Goal: Task Accomplishment & Management: Manage account settings

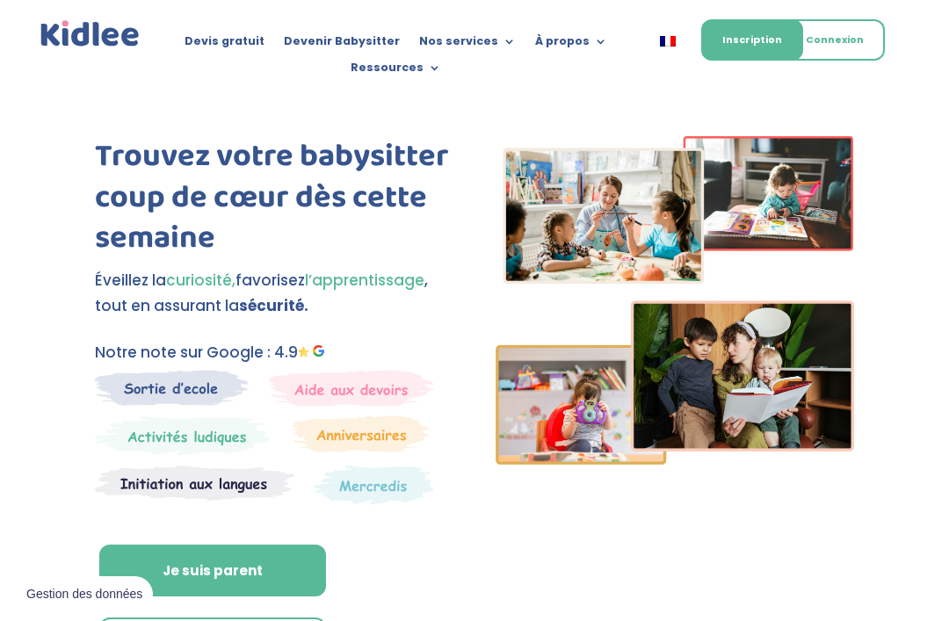
click at [833, 44] on link "Connexion" at bounding box center [835, 39] width 100 height 41
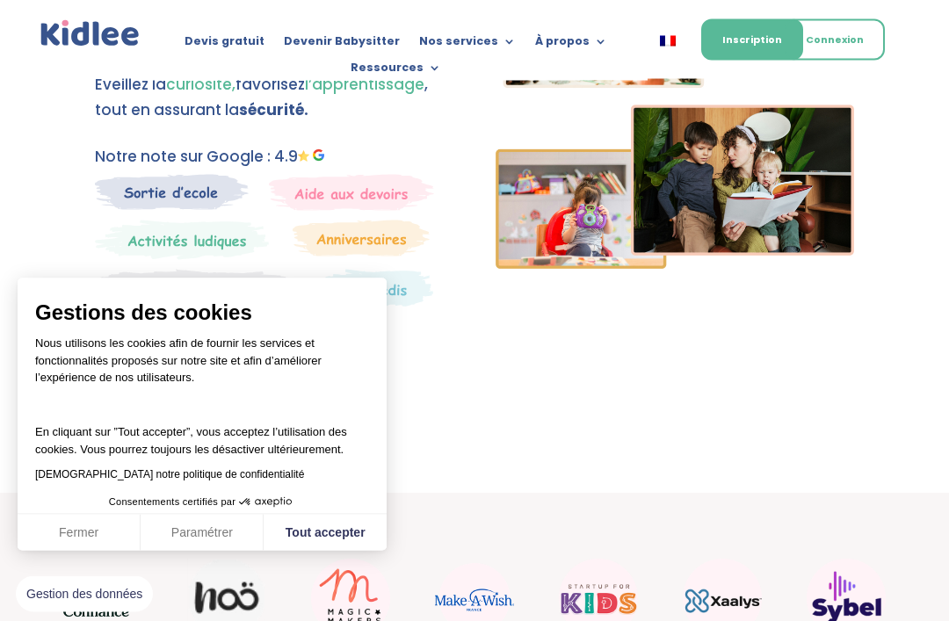
click at [345, 552] on button "Tout accepter" at bounding box center [325, 533] width 123 height 37
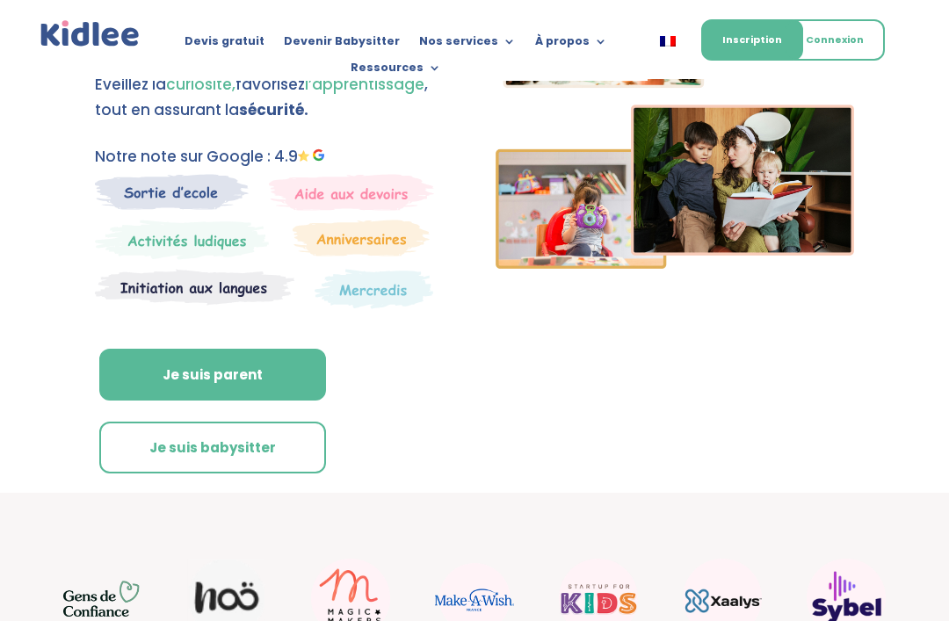
click at [232, 453] on link "Je suis babysitter" at bounding box center [212, 448] width 227 height 53
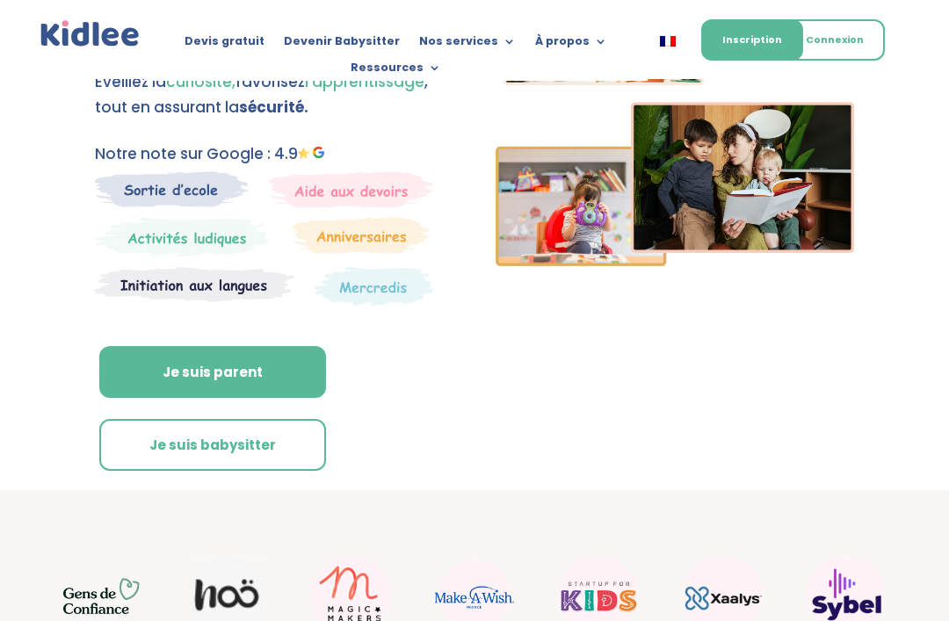
scroll to position [252, 0]
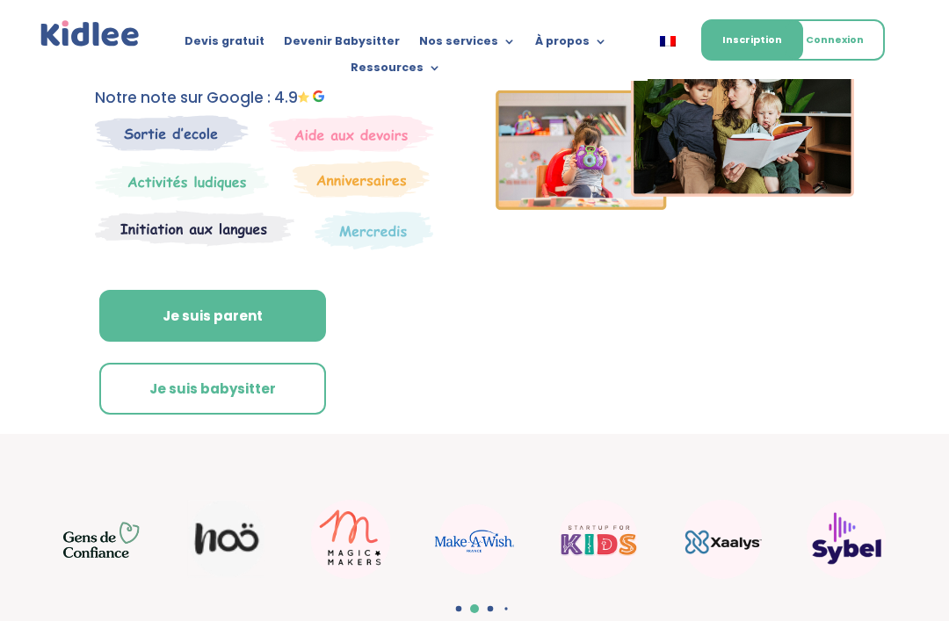
click at [838, 42] on link "Connexion" at bounding box center [835, 39] width 100 height 41
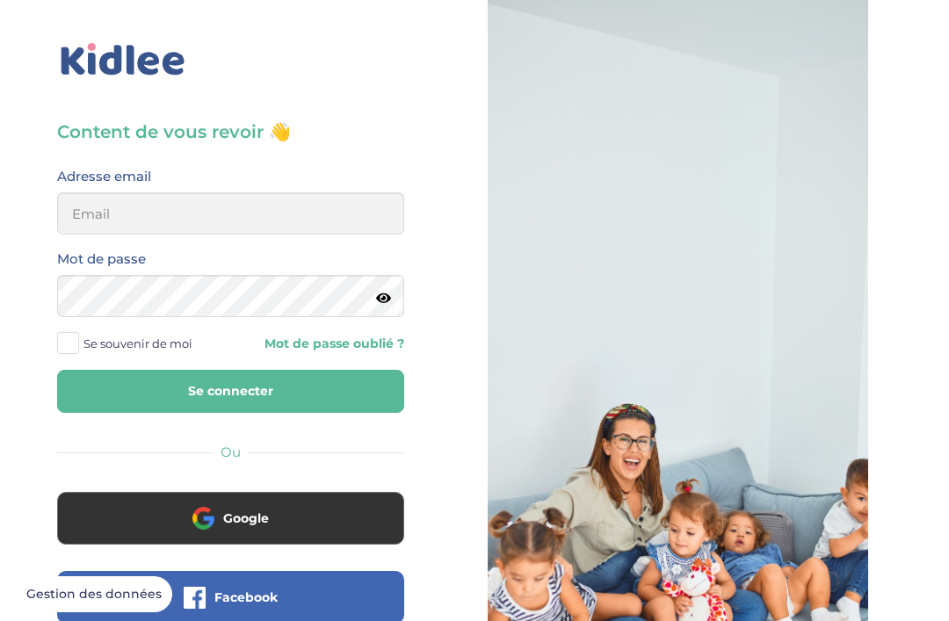
click at [534, 264] on div at bounding box center [678, 419] width 380 height 839
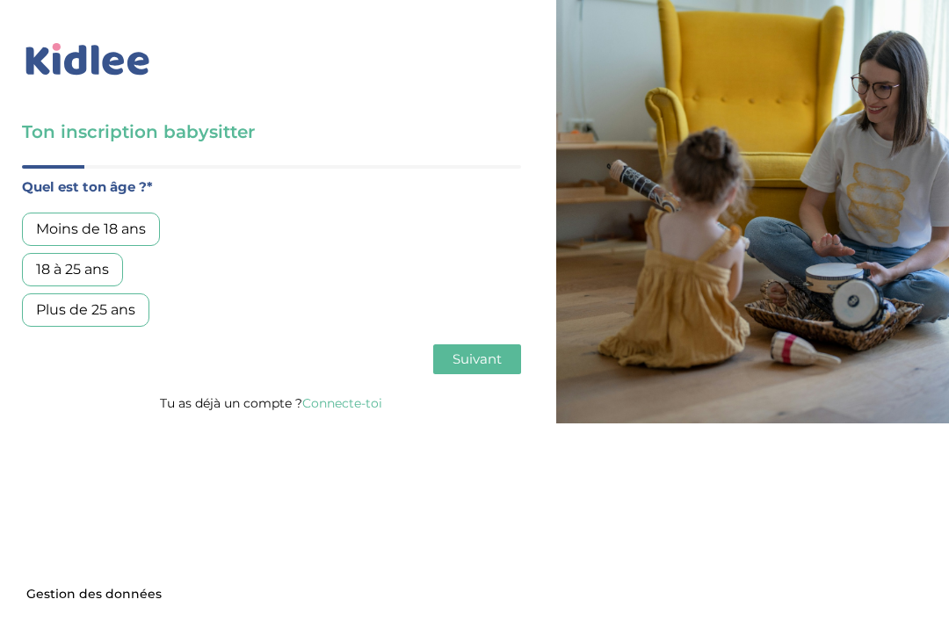
scroll to position [56, 0]
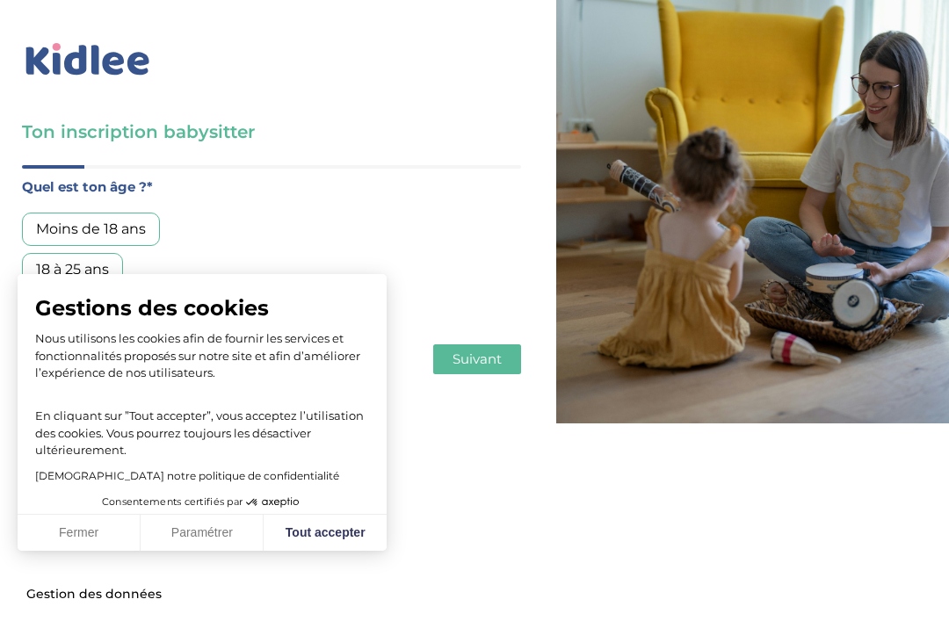
click at [331, 532] on button "Tout accepter" at bounding box center [325, 533] width 123 height 37
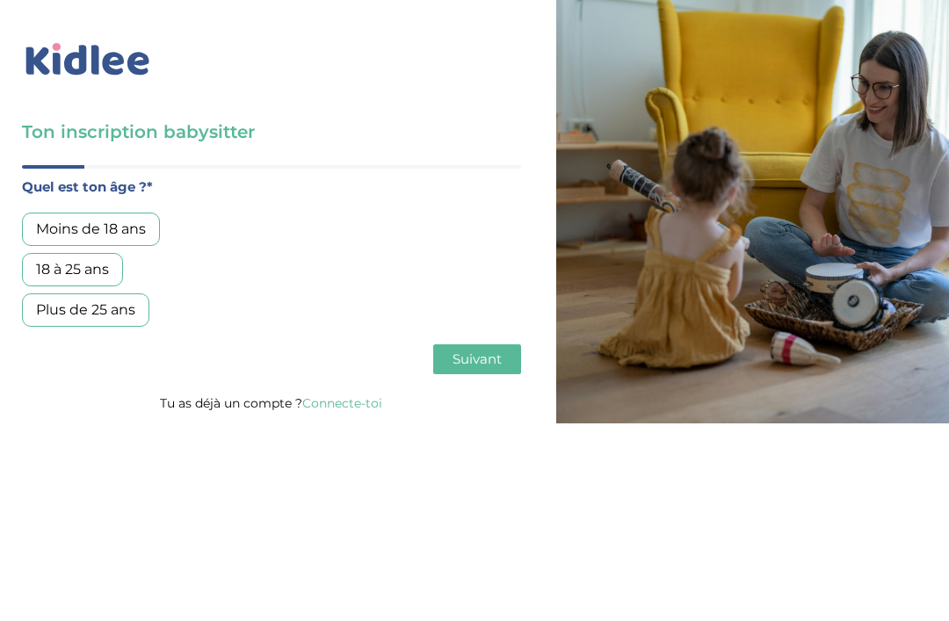
scroll to position [0, 0]
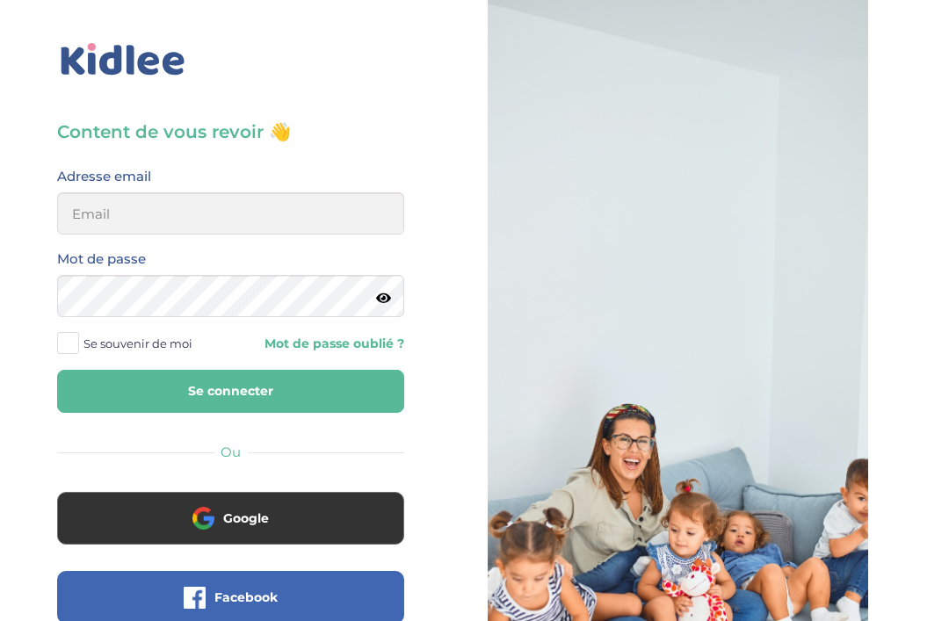
click at [946, 277] on div "Content de vous revoir 👋 Avant de poursuivre veuillez vérifier que tous les cha…" at bounding box center [474, 420] width 975 height 840
type input "[EMAIL_ADDRESS][DOMAIN_NAME]"
click at [243, 379] on button "Se connecter" at bounding box center [230, 391] width 347 height 43
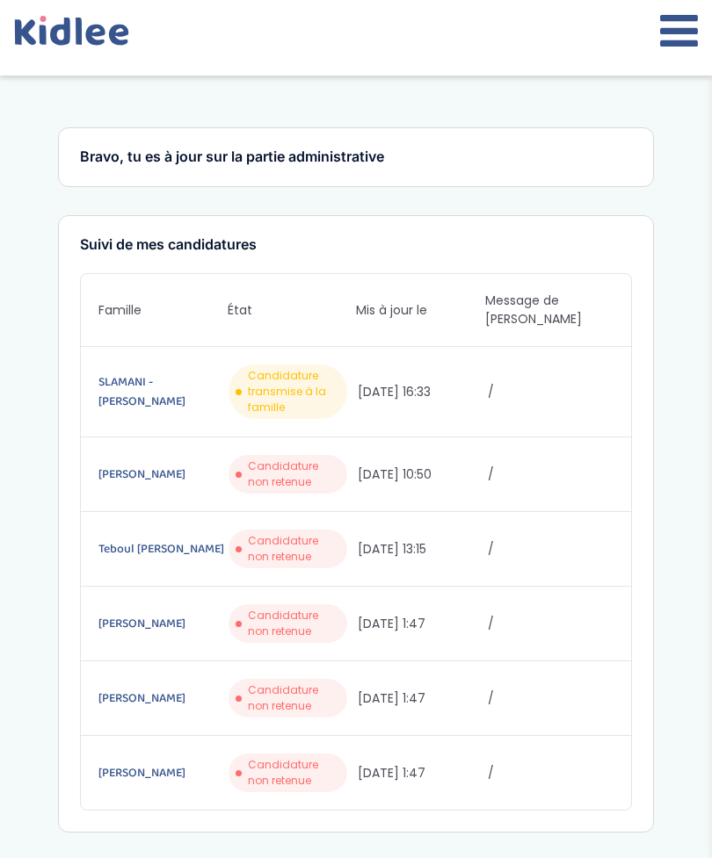
click at [157, 373] on link "SLAMANI - DESAGE Marie" at bounding box center [161, 392] width 127 height 39
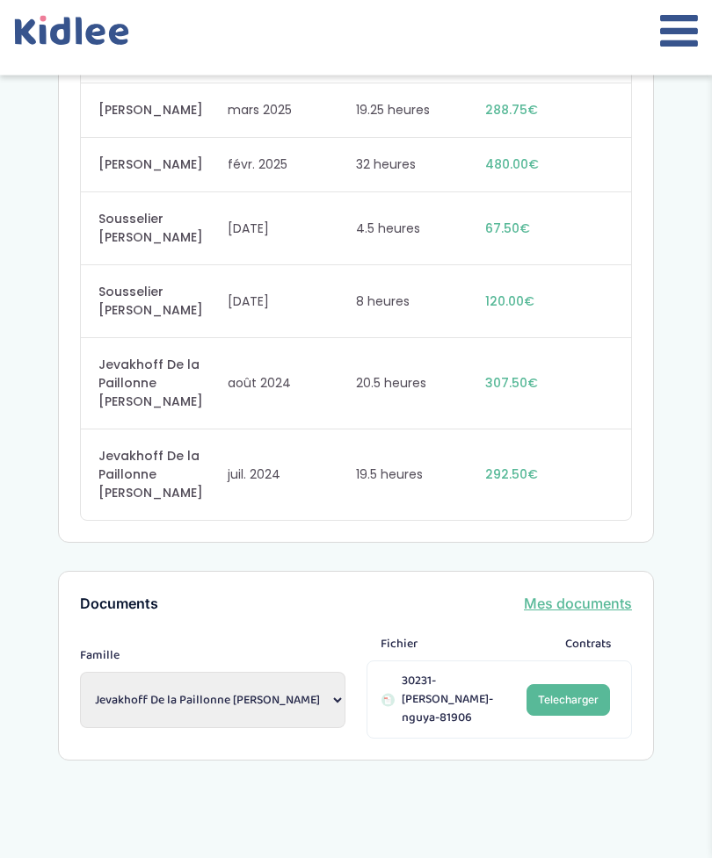
scroll to position [1895, 0]
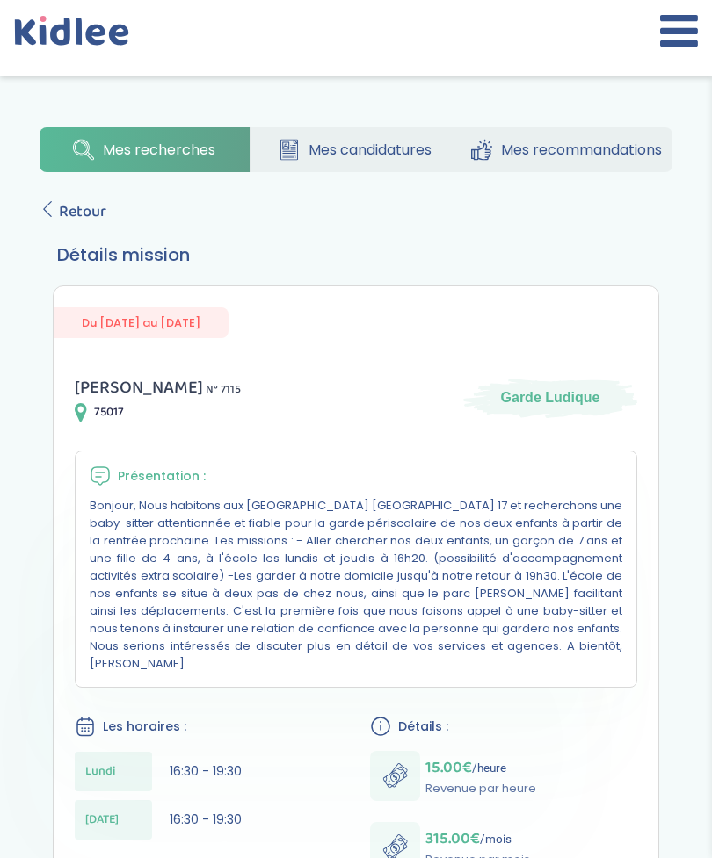
click at [54, 207] on icon at bounding box center [48, 209] width 16 height 16
